Goal: Information Seeking & Learning: Learn about a topic

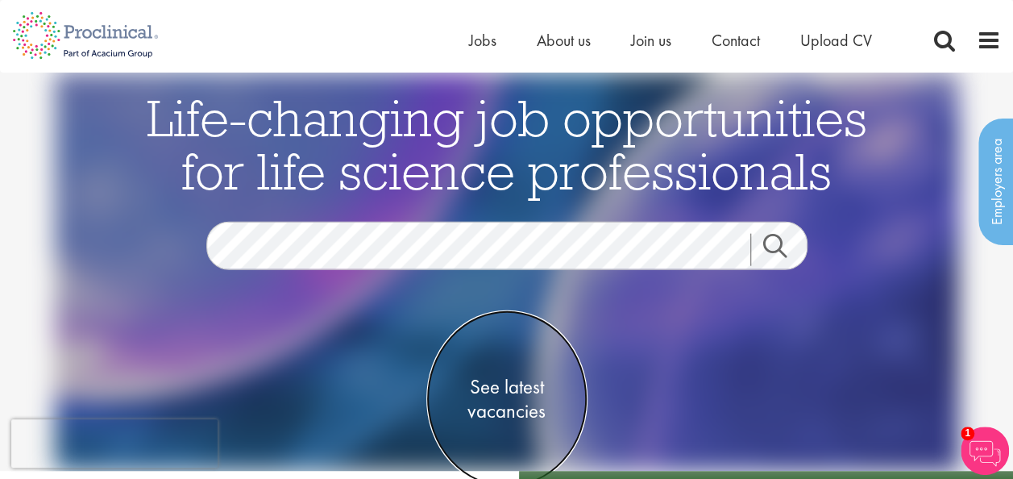
click at [500, 371] on link "See latest vacancies" at bounding box center [506, 397] width 161 height 177
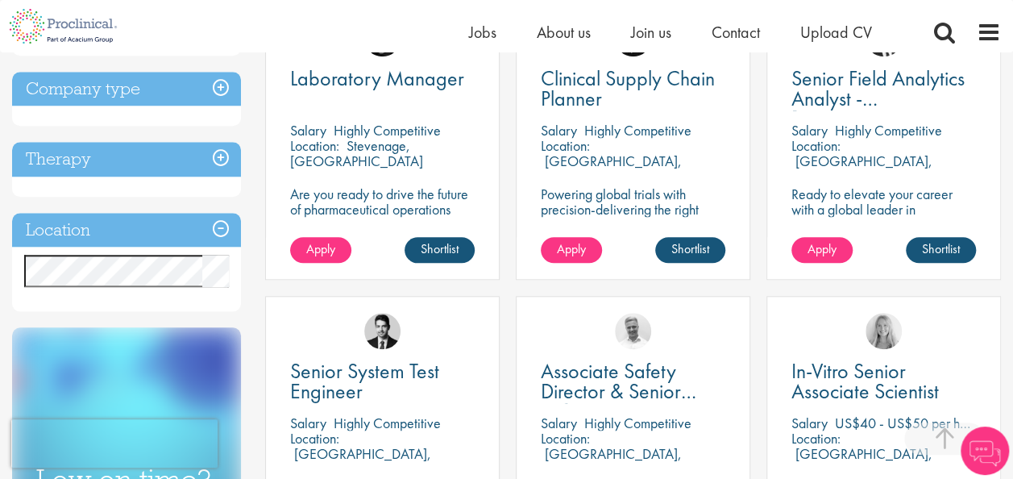
scroll to position [658, 0]
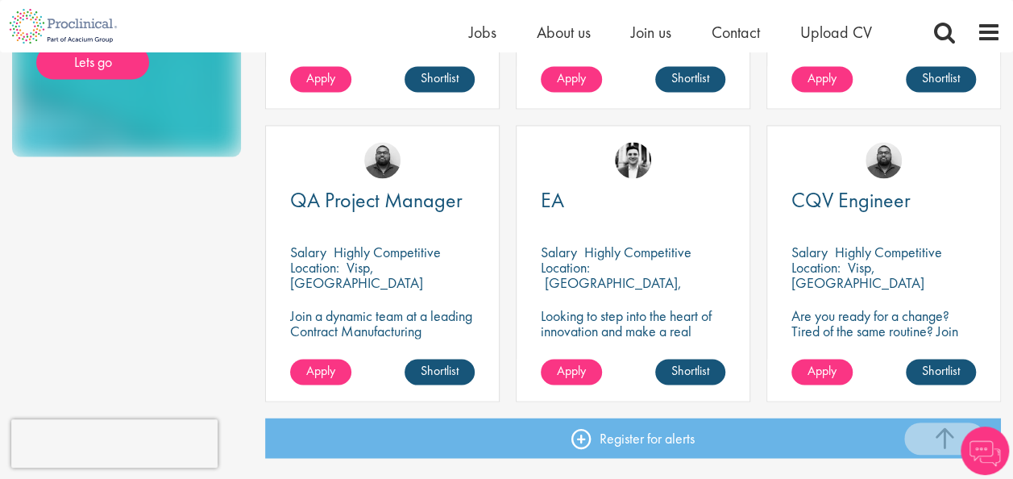
scroll to position [1168, 0]
